Goal: Transaction & Acquisition: Purchase product/service

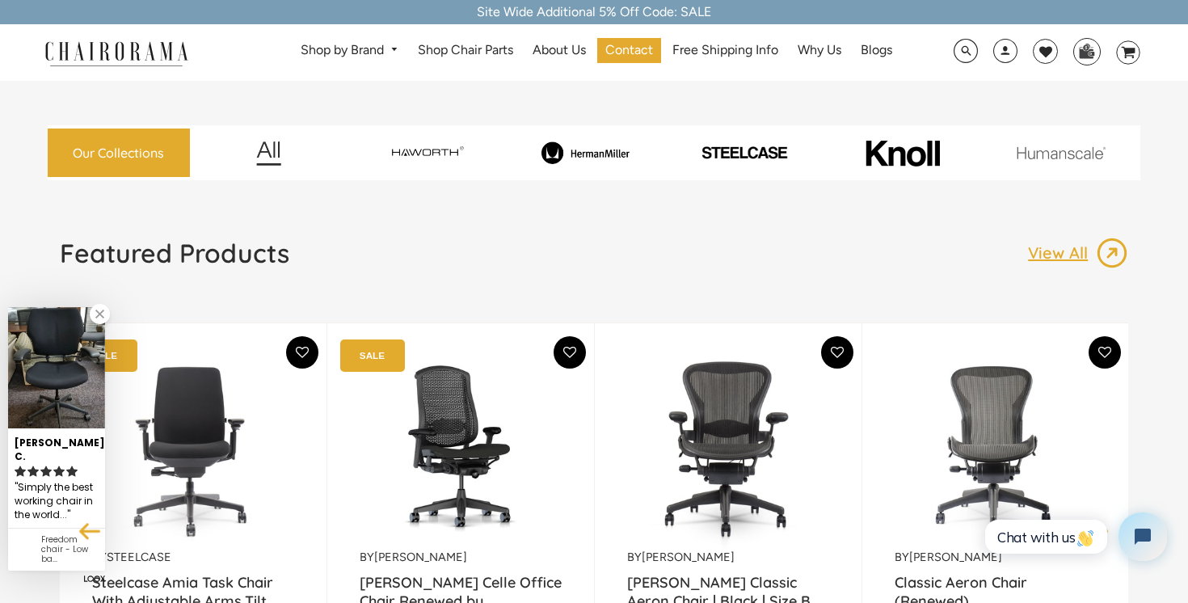
click at [667, 103] on div "Our Collections" at bounding box center [594, 130] width 1093 height 99
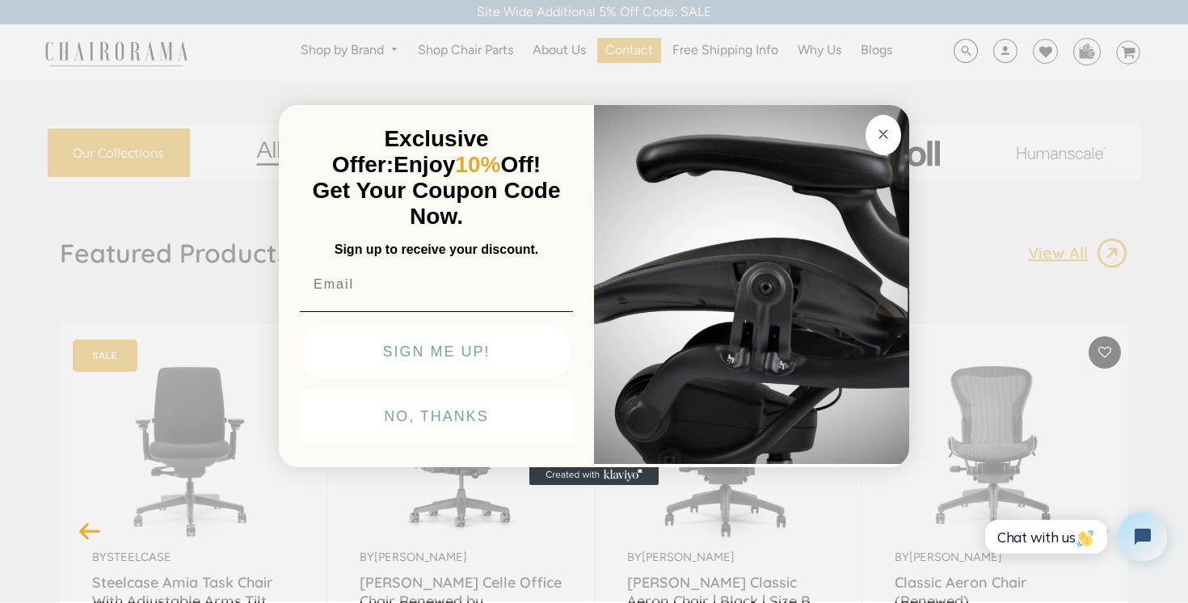
click at [885, 120] on button "Close dialog" at bounding box center [884, 135] width 36 height 40
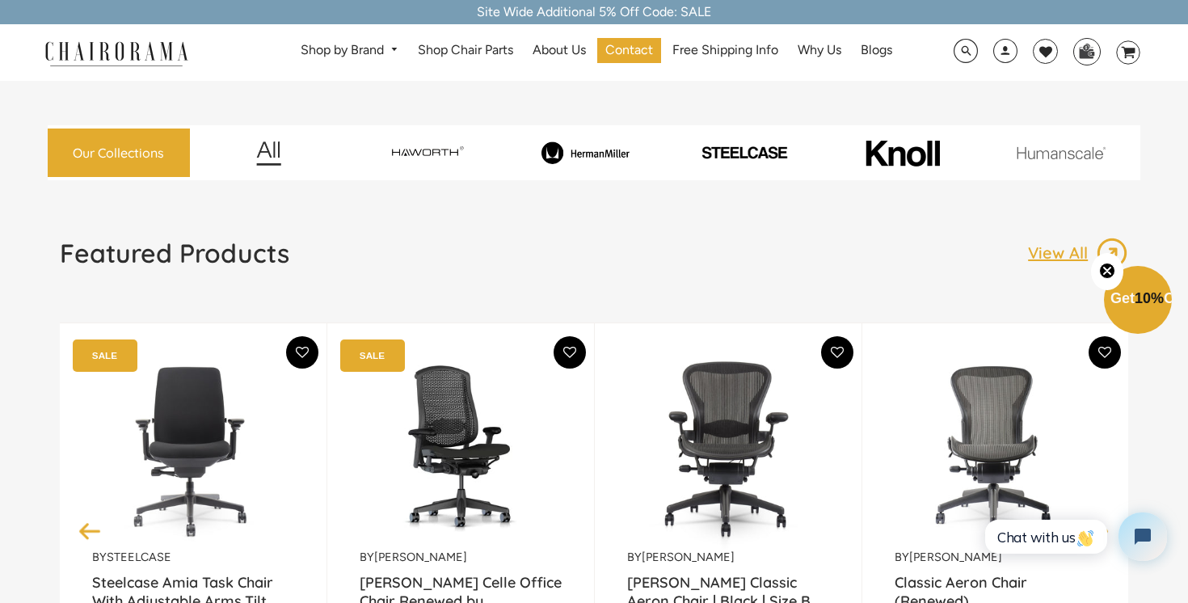
click at [958, 42] on span at bounding box center [966, 51] width 24 height 25
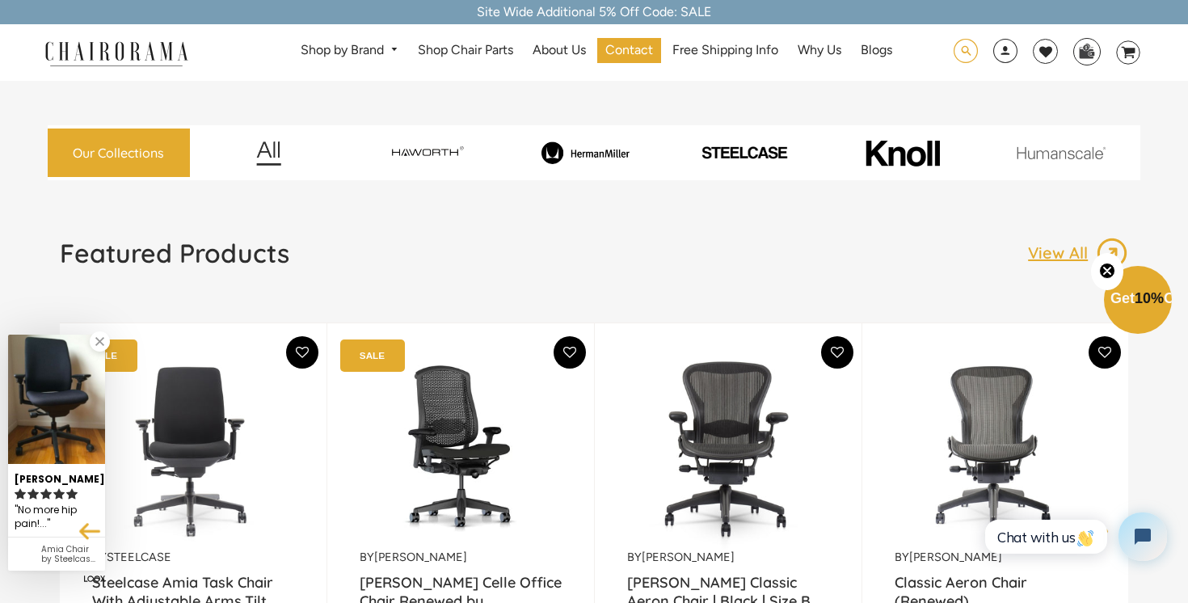
click at [964, 47] on span at bounding box center [966, 51] width 24 height 25
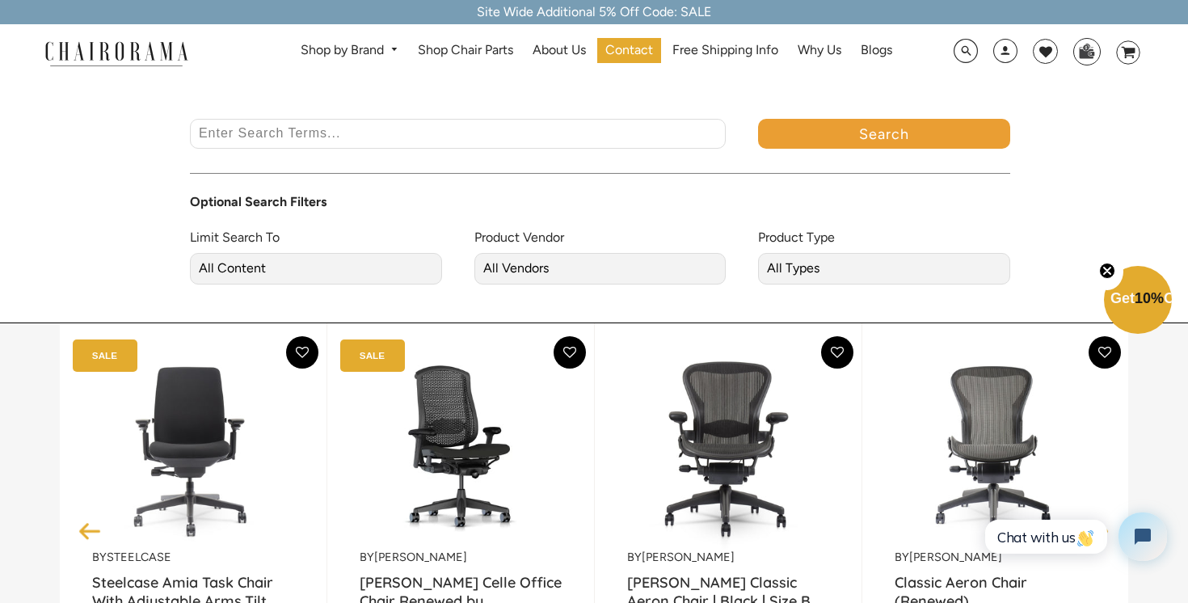
click at [660, 139] on input "Enter Search Terms..." at bounding box center [458, 134] width 536 height 30
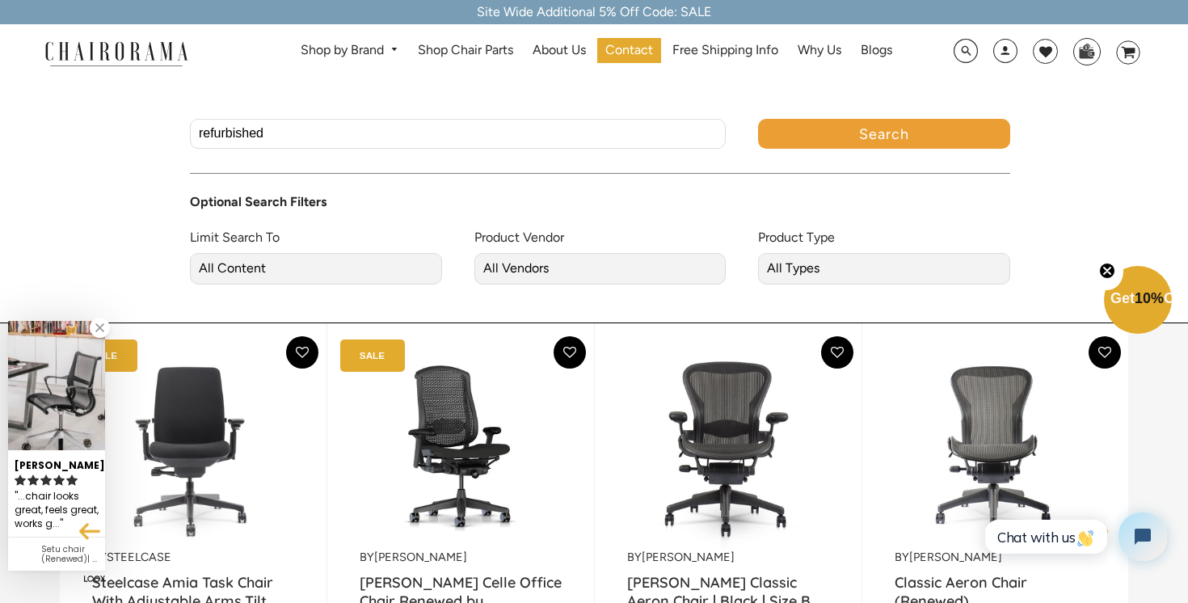
type input "refurbished"
click at [353, 260] on select "All Content Products Pages Blogs" at bounding box center [316, 269] width 252 height 32
select select "product"
click at [190, 253] on select "All Content Products Pages Blogs" at bounding box center [316, 269] width 252 height 32
click at [558, 276] on select "All Vendors chairorama Edole Finch Haworth Herman Miller Human Scale knoll Stee…" at bounding box center [600, 269] width 252 height 32
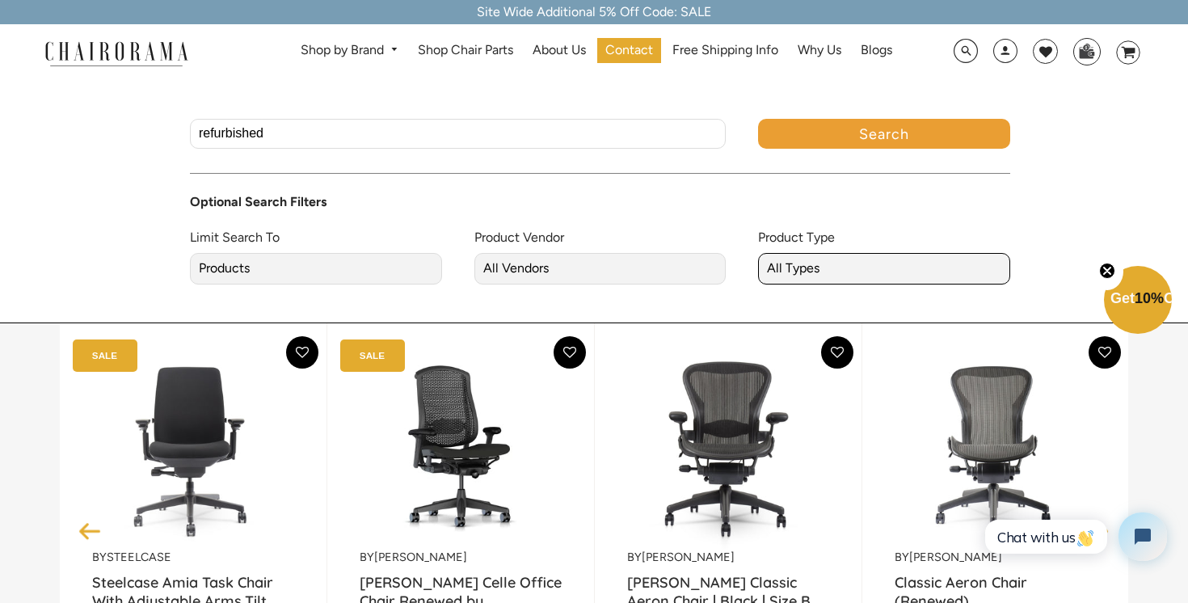
click at [817, 280] on select "All Types Chair Chair parts mws_apo_generated Table" at bounding box center [884, 269] width 252 height 32
select select "Chair"
click at [758, 253] on select "All Types Chair Chair parts mws_apo_generated Table" at bounding box center [884, 269] width 252 height 32
click at [635, 137] on input "refurbished" at bounding box center [458, 134] width 536 height 30
type input "refurbished aeron"
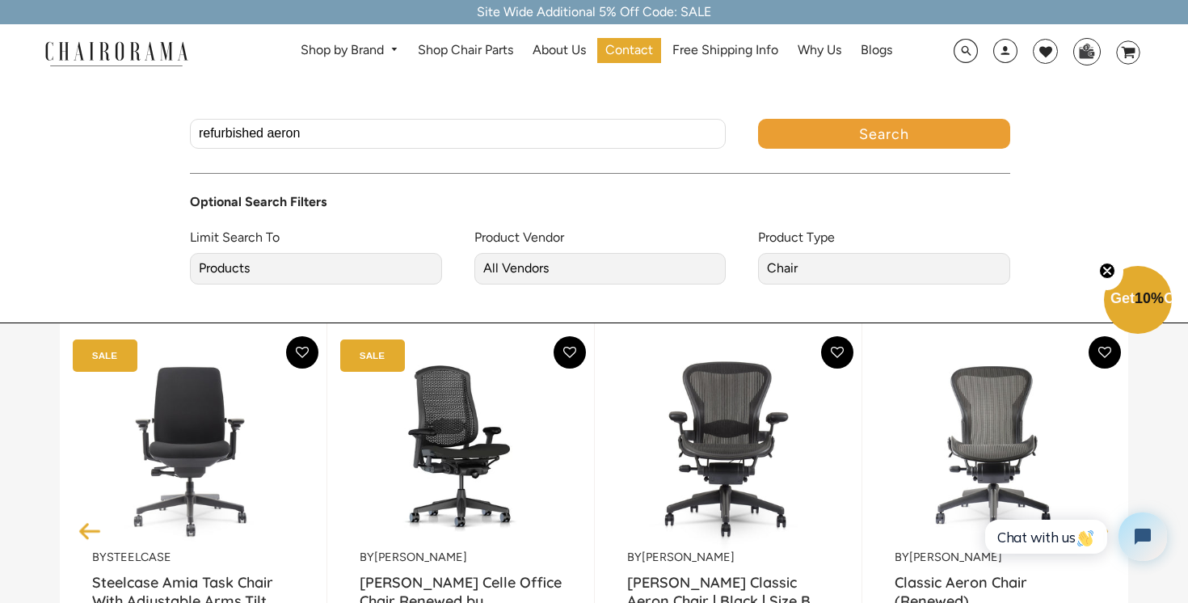
click at [758, 119] on button "Search" at bounding box center [884, 134] width 252 height 30
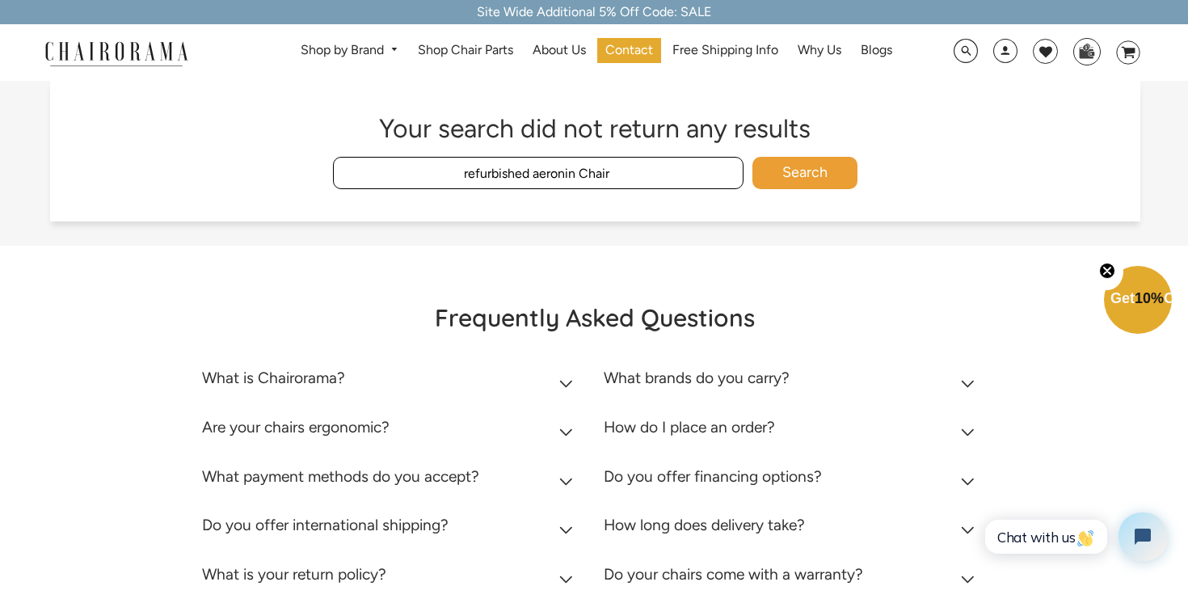
click at [575, 175] on input "refurbished aeronin Chair" at bounding box center [538, 173] width 411 height 32
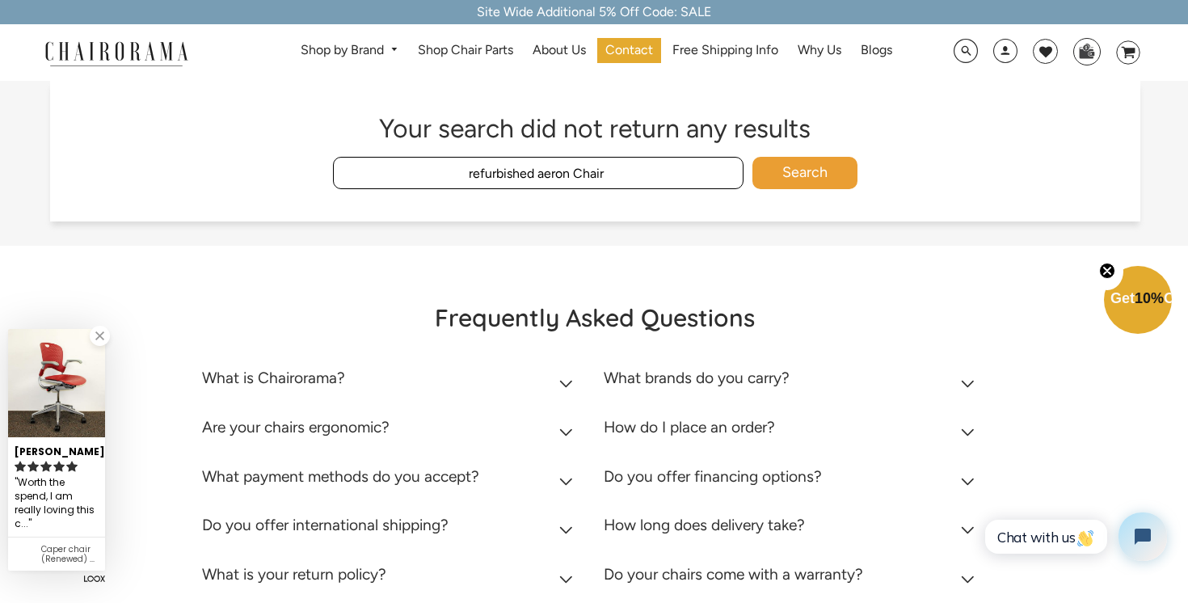
click at [618, 179] on input "refurbished aeron Chair" at bounding box center [538, 173] width 411 height 32
type input "refurbished aeron"
click at [753, 157] on button "Search" at bounding box center [805, 173] width 105 height 32
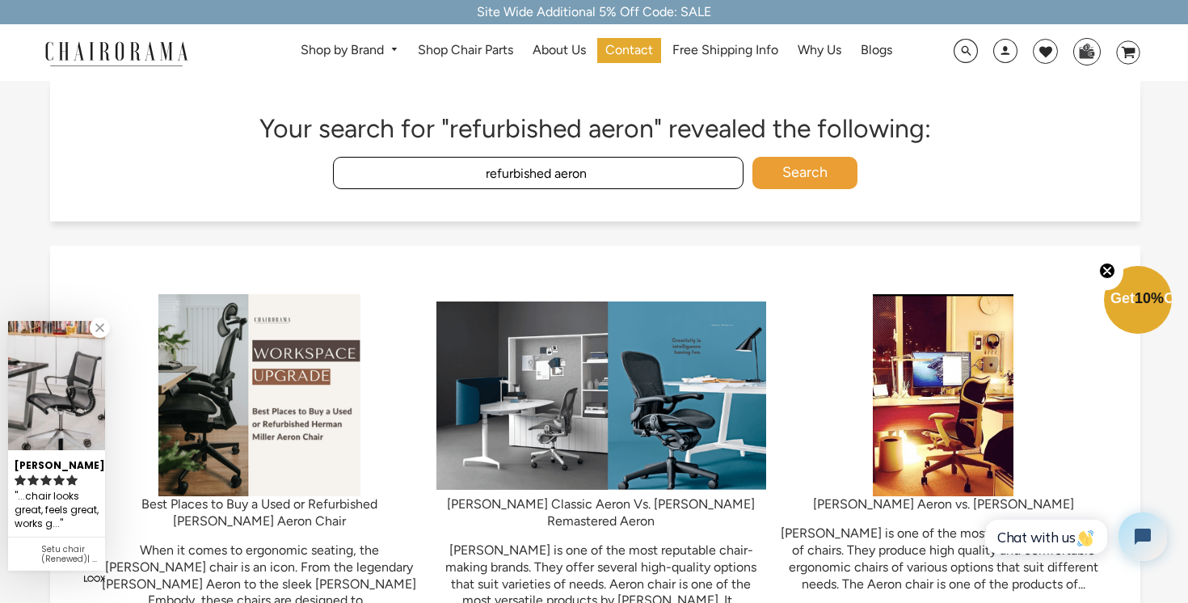
click at [554, 176] on input "refurbished aeron" at bounding box center [538, 173] width 411 height 32
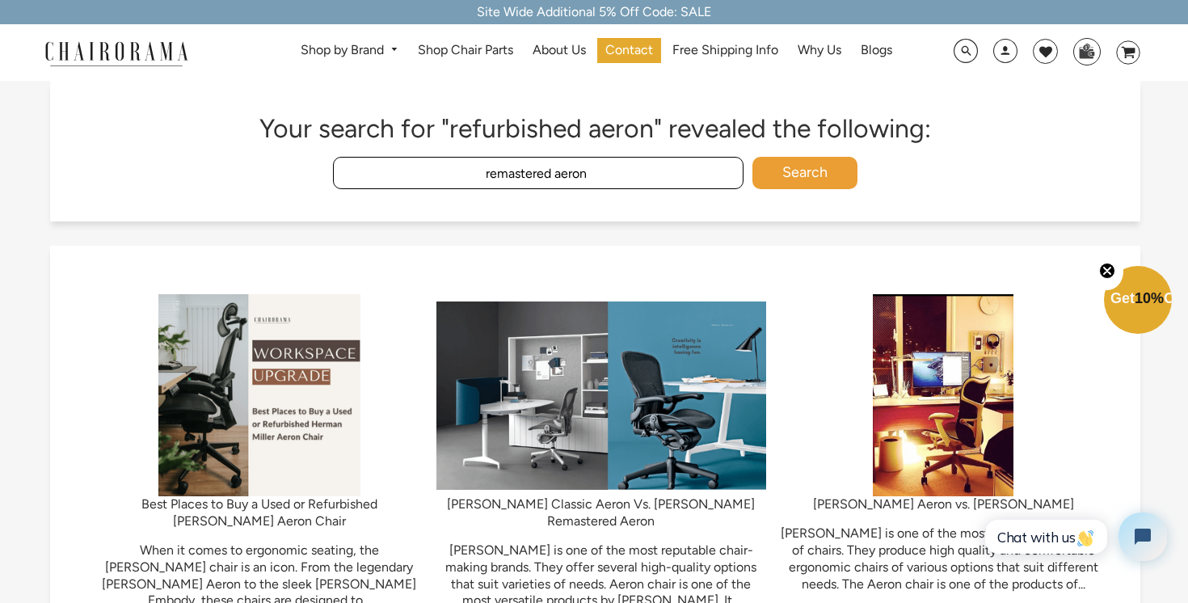
type input "remastered aeron"
click at [753, 157] on button "Search" at bounding box center [805, 173] width 105 height 32
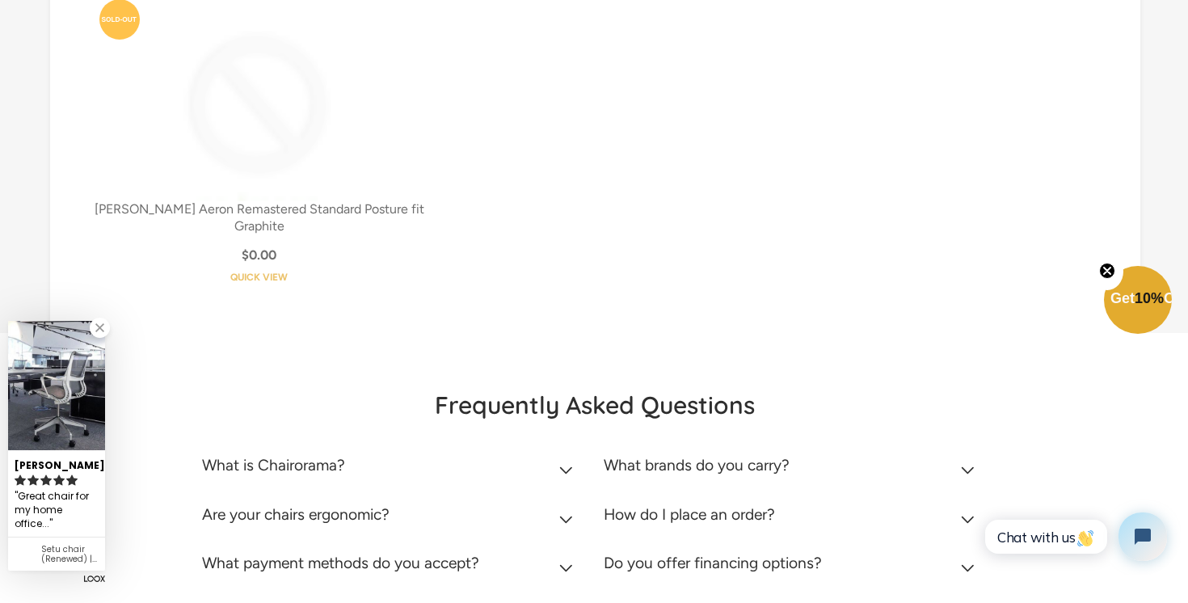
scroll to position [1075, 0]
